Goal: Task Accomplishment & Management: Manage account settings

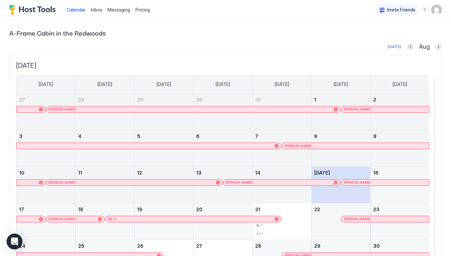
click at [82, 11] on span "Calendar" at bounding box center [76, 10] width 19 height 6
drag, startPoint x: 428, startPoint y: 15, endPoint x: 435, endPoint y: 11, distance: 7.6
click at [435, 11] on div "Invite Friends JB" at bounding box center [408, 9] width 65 height 19
click at [435, 11] on img "User profile" at bounding box center [436, 10] width 11 height 11
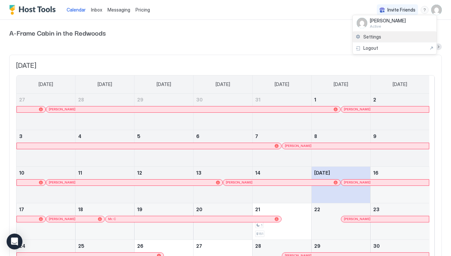
click at [365, 36] on span "Settings" at bounding box center [372, 37] width 18 height 6
